Goal: Task Accomplishment & Management: Manage account settings

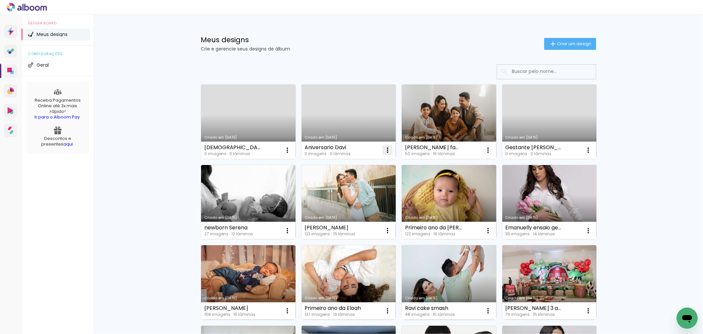
click at [291, 152] on iron-icon at bounding box center [288, 150] width 8 height 8
click at [336, 196] on iron-icon at bounding box center [335, 194] width 6 height 8
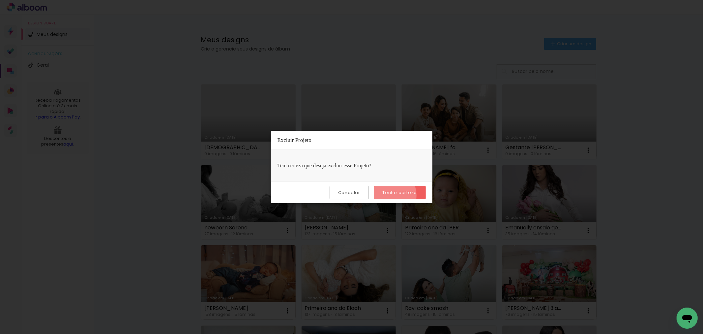
click at [391, 195] on paper-button "Tenho certeza" at bounding box center [400, 193] width 52 height 14
click at [0, 0] on slot "Tenho certeza" at bounding box center [0, 0] width 0 height 0
click at [0, 0] on slot "Cancelar" at bounding box center [0, 0] width 0 height 0
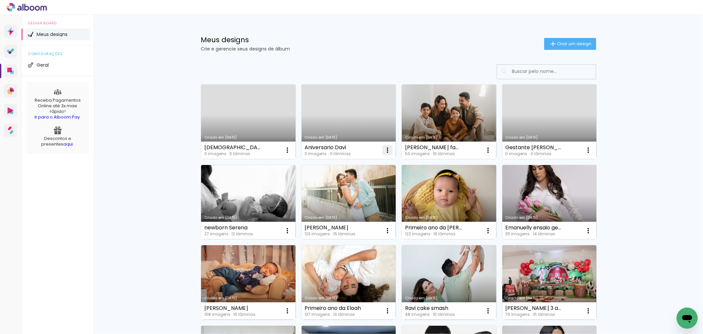
click at [291, 153] on iron-icon at bounding box center [288, 150] width 8 height 8
click at [371, 199] on paper-item "Excluir" at bounding box center [358, 193] width 65 height 13
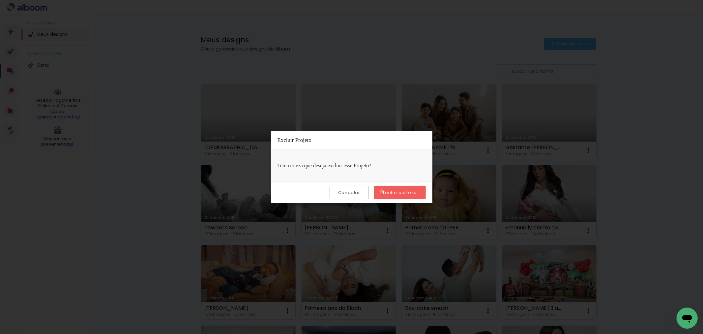
click at [383, 191] on paper-button "Tenho certeza" at bounding box center [400, 193] width 52 height 14
click at [0, 0] on slot "Tenho certeza" at bounding box center [0, 0] width 0 height 0
drag, startPoint x: 386, startPoint y: 191, endPoint x: 462, endPoint y: 160, distance: 82.5
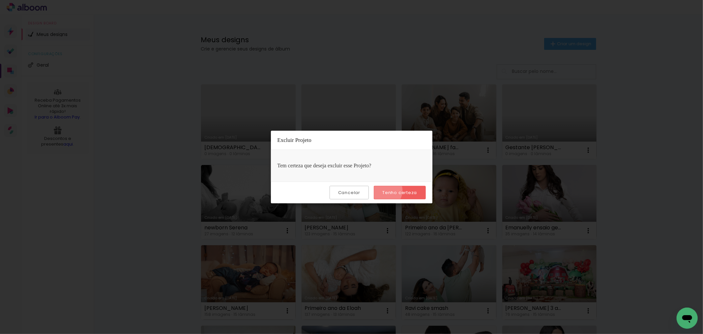
click at [398, 184] on div "Cancelar Tenho certeza" at bounding box center [352, 192] width 162 height 22
click at [670, 197] on iron-overlay-backdrop at bounding box center [351, 167] width 703 height 334
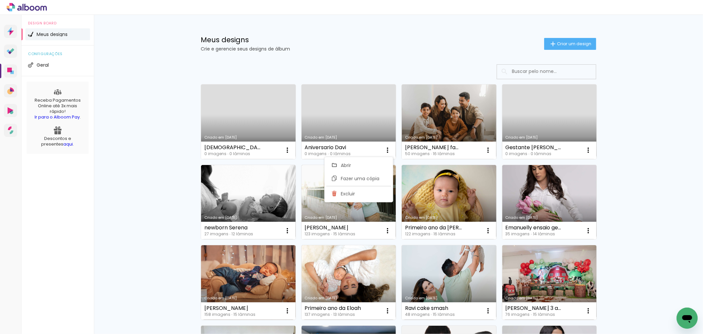
click at [271, 131] on link "Criado em [DATE]" at bounding box center [248, 121] width 95 height 75
